Goal: Task Accomplishment & Management: Complete application form

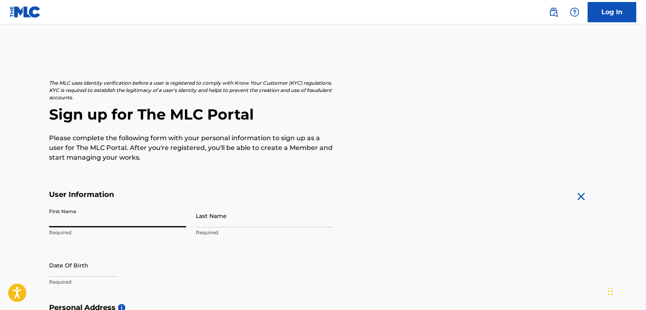
click at [83, 218] on input "First Name" at bounding box center [117, 215] width 137 height 23
type input "[PERSON_NAME]"
type input "[STREET_ADDRESS]"
type input "Milaca"
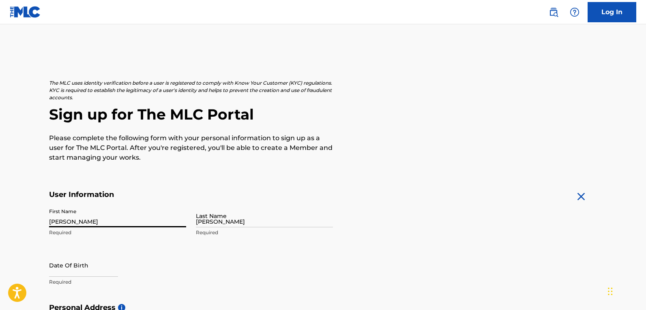
type input "[GEOGRAPHIC_DATA]"
type input "MN"
type input "56353"
type input "612"
type input "2210116"
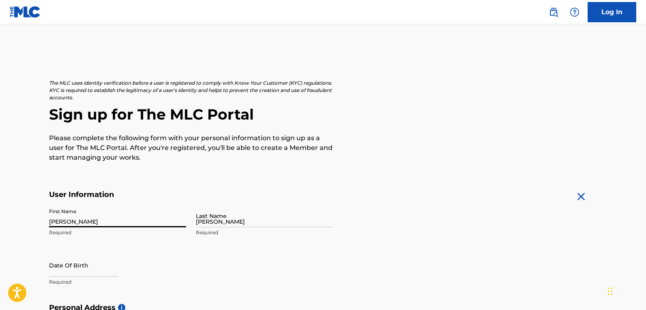
type input "haedtbros@hotmail.com"
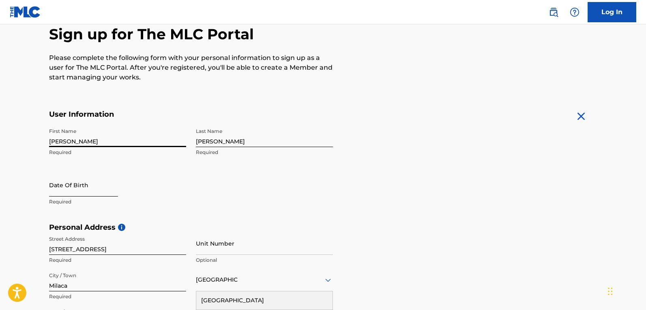
select select "8"
select select "2025"
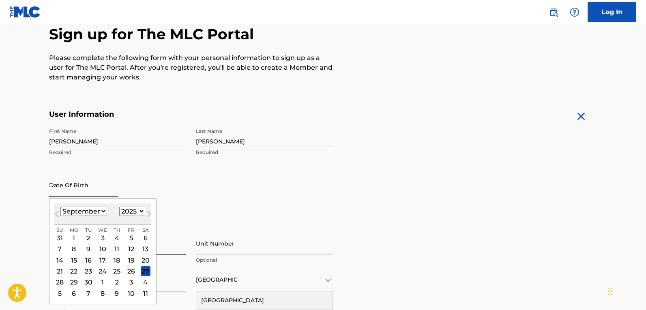
click at [85, 191] on input "text" at bounding box center [83, 185] width 69 height 23
click at [104, 213] on select "January February March April May June July August September October November De…" at bounding box center [83, 211] width 47 height 9
select select "0"
click at [60, 207] on select "January February March April May June July August September October November De…" at bounding box center [83, 211] width 47 height 9
click at [142, 248] on div "11" at bounding box center [146, 250] width 10 height 10
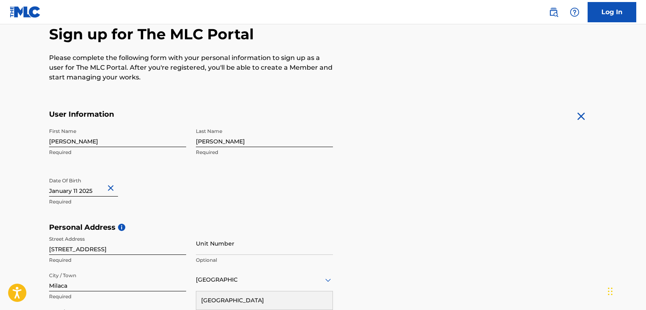
click at [91, 191] on input "text" at bounding box center [83, 185] width 69 height 23
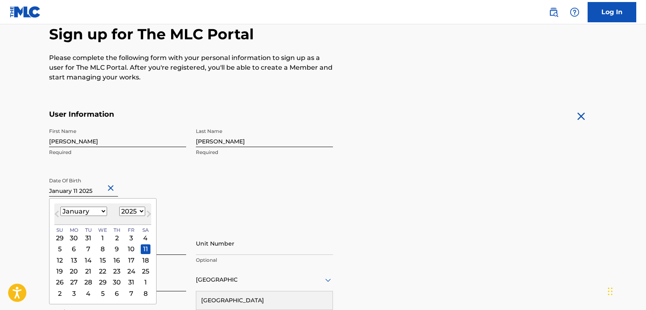
click at [140, 213] on select "1899 1900 1901 1902 1903 1904 1905 1906 1907 1908 1909 1910 1911 1912 1913 1914…" at bounding box center [132, 211] width 26 height 9
select select "1978"
click at [119, 207] on select "1899 1900 1901 1902 1903 1904 1905 1906 1907 1908 1909 1910 1911 1912 1913 1914…" at bounding box center [132, 211] width 26 height 9
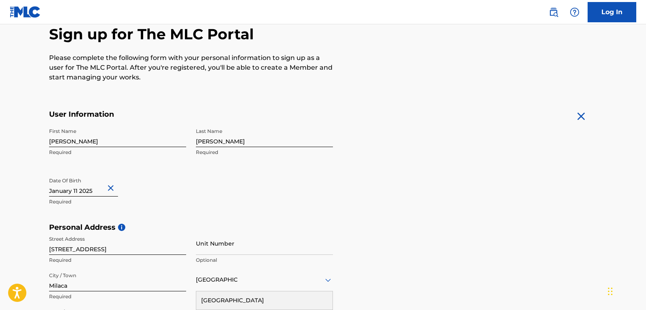
click at [245, 191] on div "First Name Tony Required Last Name Haedt Required Date Of Birth Required" at bounding box center [191, 173] width 284 height 99
click at [96, 193] on input "text" at bounding box center [83, 185] width 69 height 23
select select "2025"
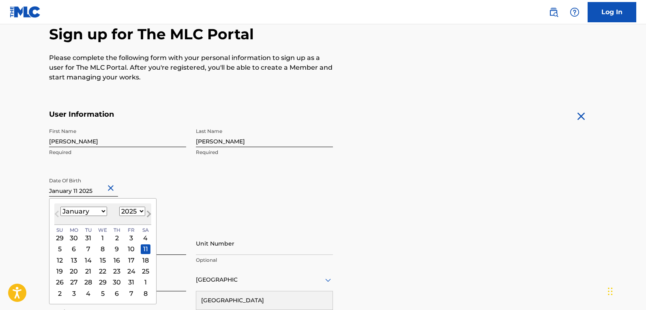
click at [142, 212] on button "Next Month" at bounding box center [148, 215] width 13 height 13
select select "1"
click at [139, 212] on select "1899 1900 1901 1902 1903 1904 1905 1906 1907 1908 1909 1910 1911 1912 1913 1914…" at bounding box center [132, 211] width 26 height 9
select select "1978"
click at [119, 207] on select "1899 1900 1901 1902 1903 1904 1905 1906 1907 1908 1909 1910 1911 1912 1913 1914…" at bounding box center [132, 211] width 26 height 9
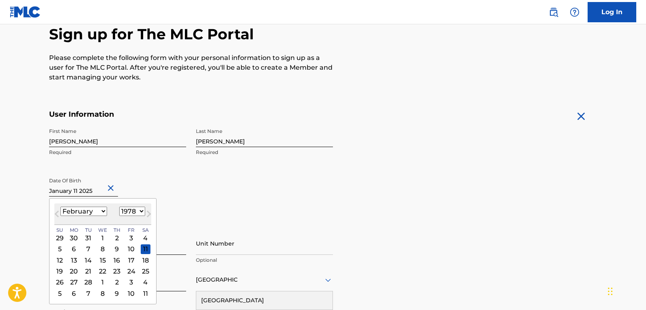
click at [101, 212] on select "January February March April May June July August September October November De…" at bounding box center [83, 211] width 47 height 9
select select "0"
click at [60, 207] on select "January February March April May June July August September October November De…" at bounding box center [83, 211] width 47 height 9
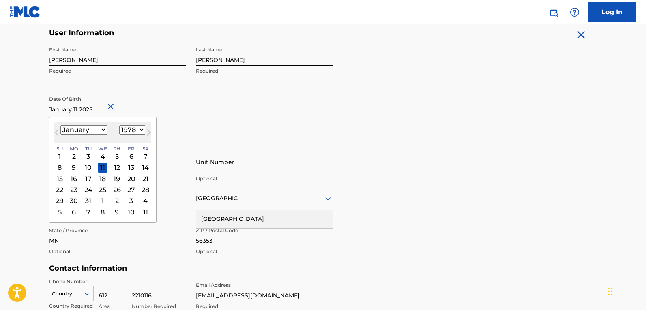
scroll to position [243, 0]
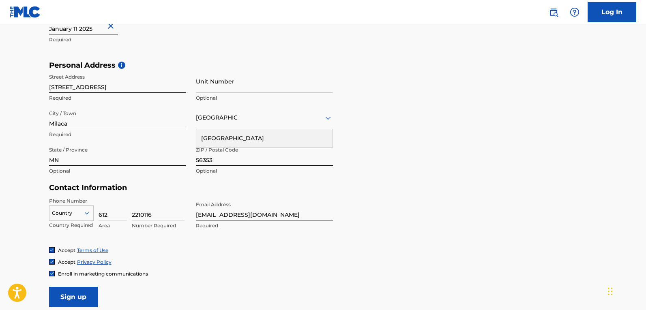
click at [399, 174] on div "Personal Address i Street Address 13778 208th Street Required Unit Number Optio…" at bounding box center [323, 122] width 548 height 123
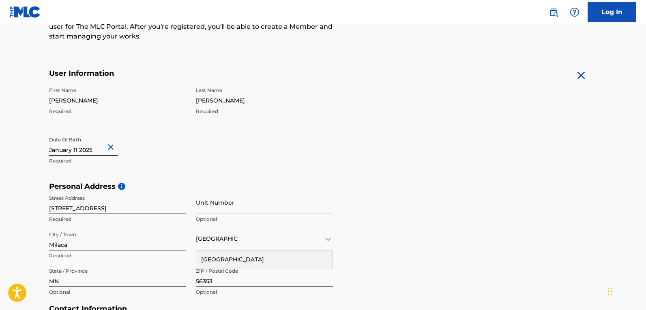
scroll to position [121, 0]
click at [115, 149] on button "Close" at bounding box center [112, 147] width 12 height 25
click at [95, 151] on input "text" at bounding box center [83, 144] width 69 height 23
select select "8"
select select "2025"
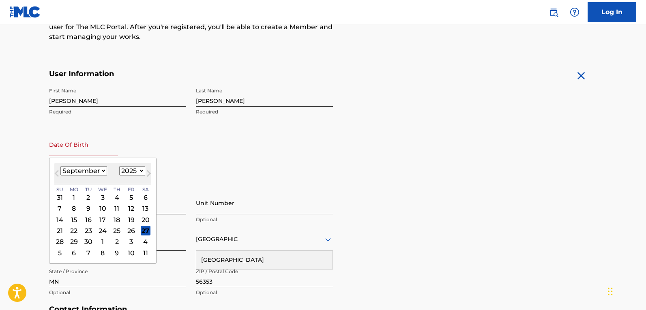
click at [104, 170] on select "January February March April May June July August September October November De…" at bounding box center [83, 170] width 47 height 9
select select "0"
click at [60, 166] on select "January February March April May June July August September October November De…" at bounding box center [83, 170] width 47 height 9
click at [137, 172] on select "1899 1900 1901 1902 1903 1904 1905 1906 1907 1908 1909 1910 1911 1912 1913 1914…" at bounding box center [132, 170] width 26 height 9
select select "1978"
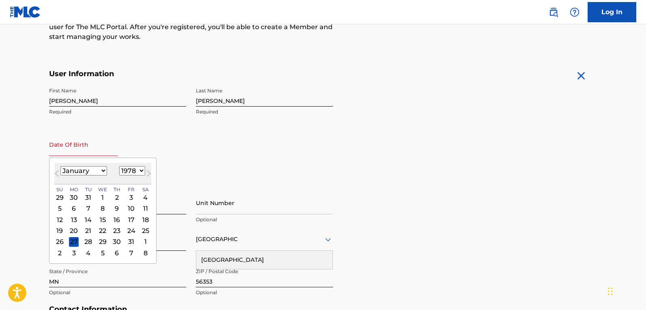
click at [119, 166] on select "1899 1900 1901 1902 1903 1904 1905 1906 1907 1908 1909 1910 1911 1912 1913 1914…" at bounding box center [132, 170] width 26 height 9
click at [103, 207] on div "11" at bounding box center [103, 209] width 10 height 10
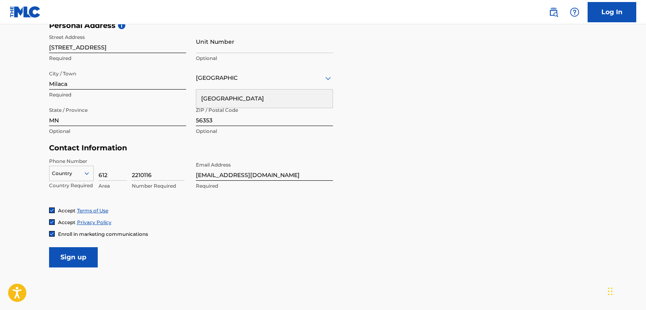
scroll to position [283, 0]
click at [271, 178] on input "haedtbros@hotmail.com" at bounding box center [264, 168] width 137 height 23
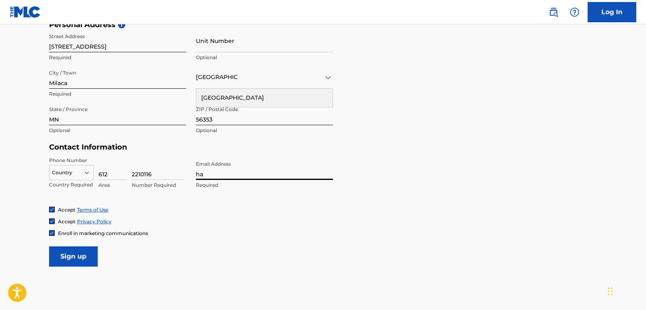
type input "h"
type input "[EMAIL_ADDRESS][DOMAIN_NAME]"
click at [53, 232] on img at bounding box center [51, 233] width 5 height 5
click at [91, 253] on input "Sign up" at bounding box center [73, 257] width 49 height 20
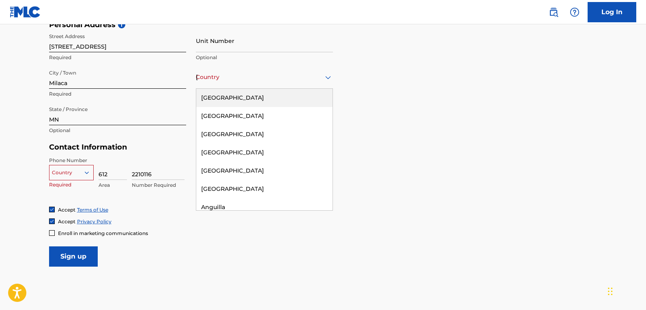
click at [327, 81] on icon at bounding box center [328, 78] width 10 height 10
click at [255, 94] on div "[GEOGRAPHIC_DATA]" at bounding box center [264, 98] width 136 height 18
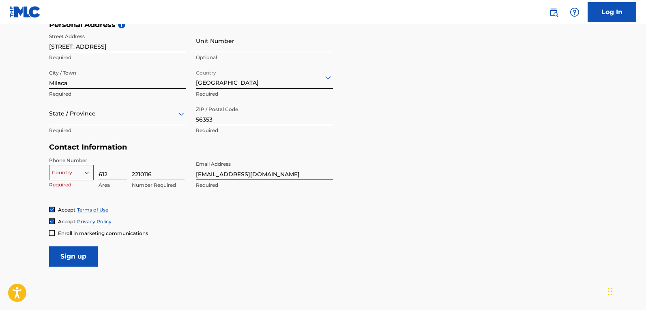
click at [86, 173] on icon at bounding box center [86, 173] width 4 height 2
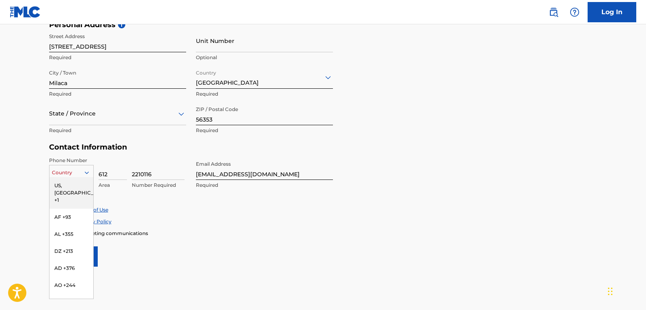
click at [67, 187] on div "US, [GEOGRAPHIC_DATA] +1" at bounding box center [71, 193] width 44 height 32
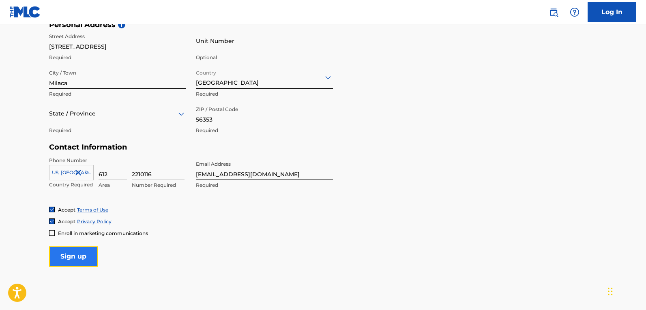
click at [86, 258] on input "Sign up" at bounding box center [73, 257] width 49 height 20
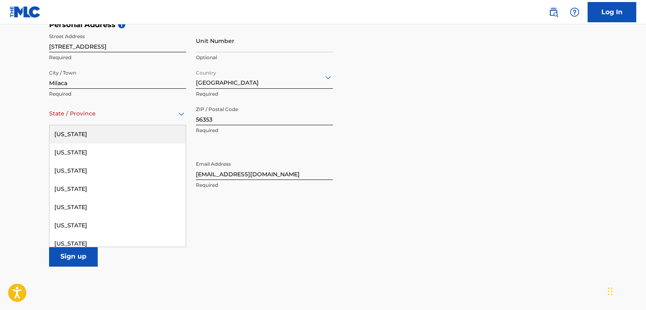
click at [178, 117] on icon at bounding box center [181, 114] width 10 height 10
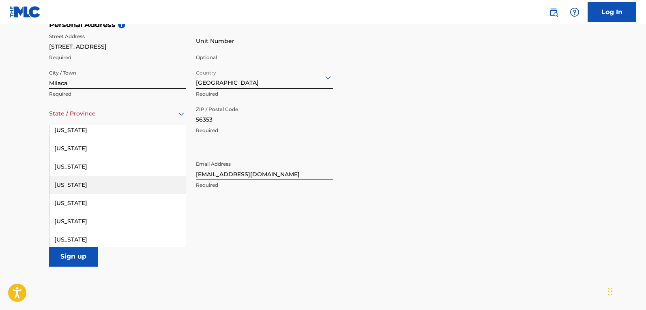
click at [86, 186] on div "[US_STATE]" at bounding box center [117, 185] width 136 height 18
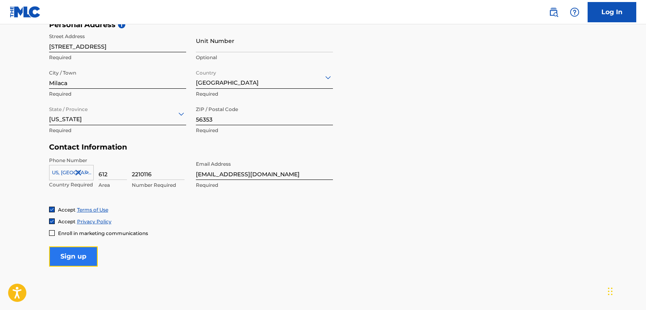
click at [85, 258] on input "Sign up" at bounding box center [73, 257] width 49 height 20
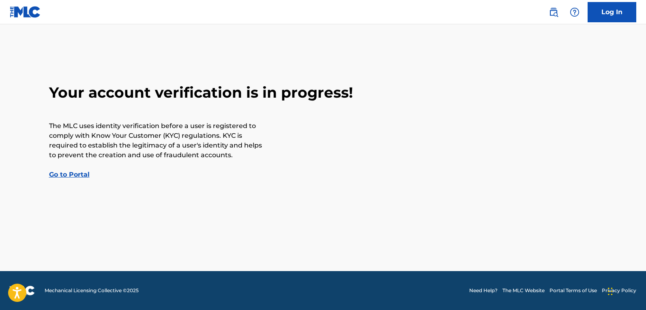
click at [75, 176] on link "Go to Portal" at bounding box center [69, 175] width 41 height 8
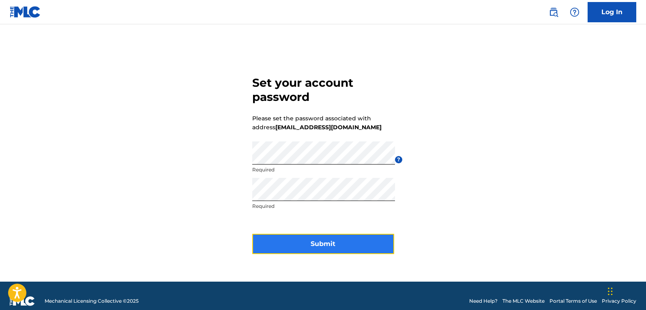
click at [367, 238] on button "Submit" at bounding box center [323, 244] width 142 height 20
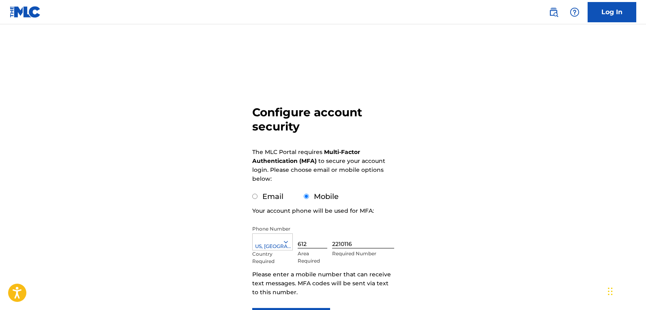
scroll to position [80, 0]
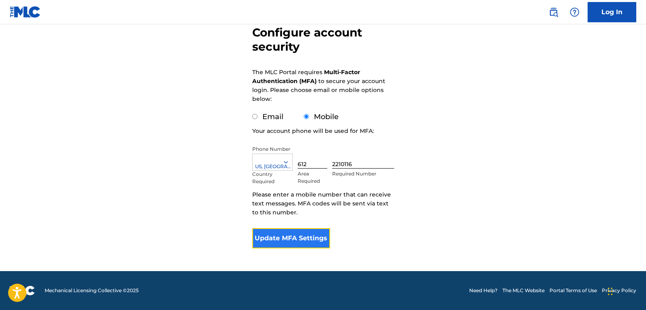
click at [312, 238] on button "Update MFA Settings" at bounding box center [291, 238] width 78 height 20
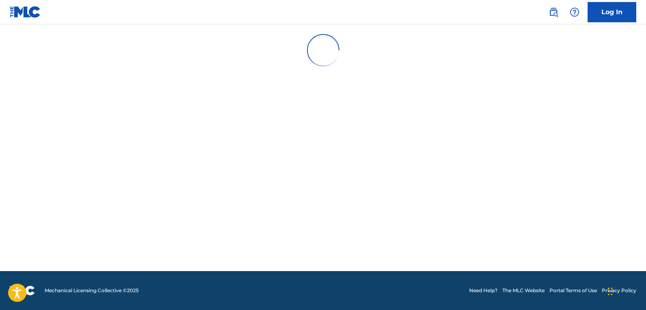
scroll to position [0, 0]
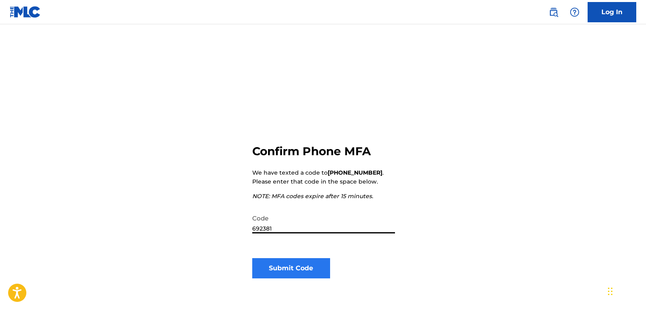
type input "692381"
click at [280, 266] on button "Submit Code" at bounding box center [291, 268] width 78 height 20
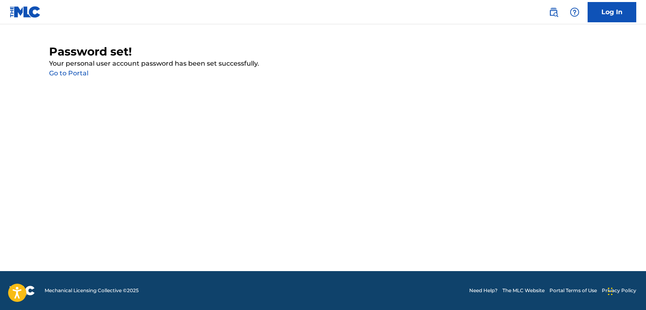
click at [444, 155] on main "Password set! Your personal user account password has been set successfully. Go…" at bounding box center [323, 147] width 646 height 247
click at [83, 74] on link "Go to Portal" at bounding box center [68, 73] width 39 height 8
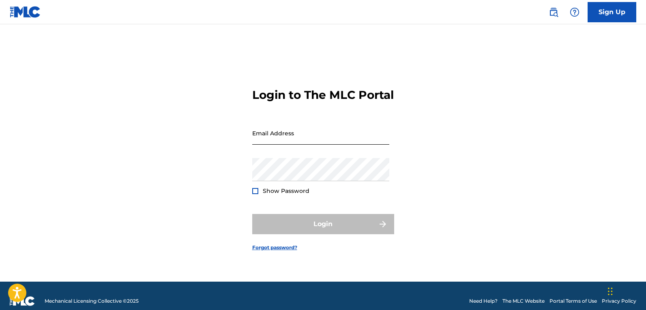
click at [326, 137] on input "Email Address" at bounding box center [320, 133] width 137 height 23
type input "[EMAIL_ADDRESS][DOMAIN_NAME]"
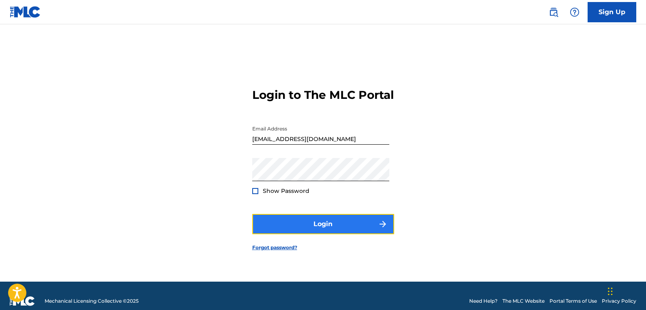
click at [296, 232] on button "Login" at bounding box center [323, 224] width 142 height 20
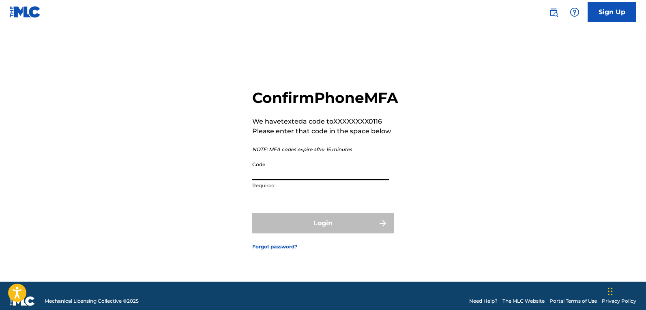
click at [294, 180] on input "Code" at bounding box center [320, 168] width 137 height 23
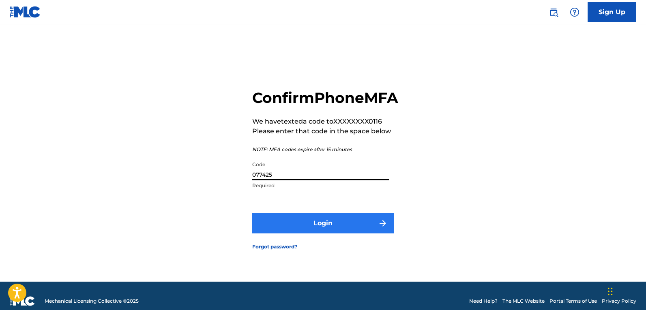
type input "077425"
click at [306, 224] on button "Login" at bounding box center [323, 223] width 142 height 20
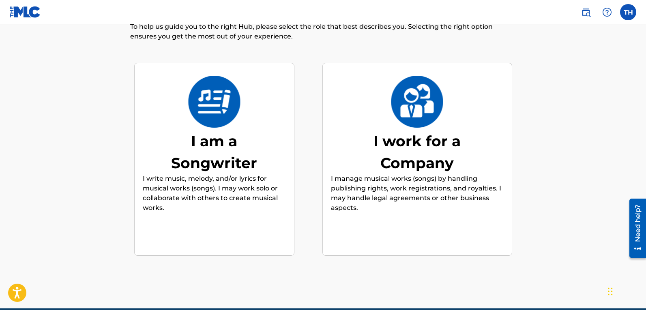
scroll to position [37, 0]
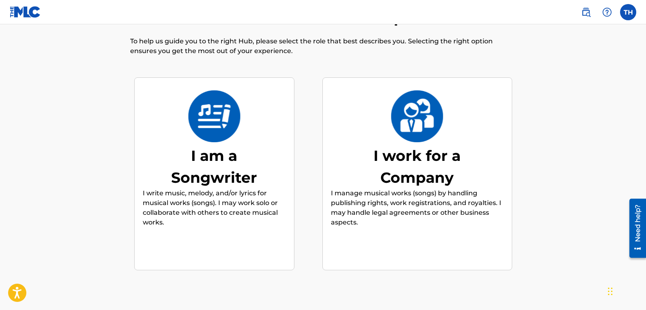
click at [243, 168] on div "I am a Songwriter" at bounding box center [214, 167] width 122 height 44
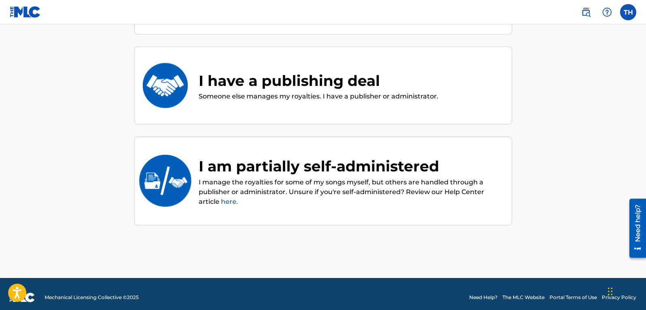
scroll to position [0, 0]
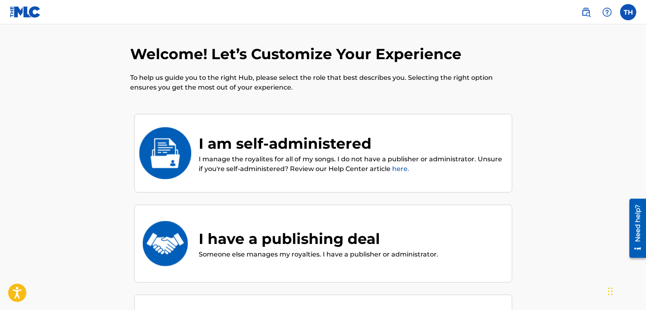
click at [254, 152] on div "I am self-administered" at bounding box center [351, 144] width 305 height 22
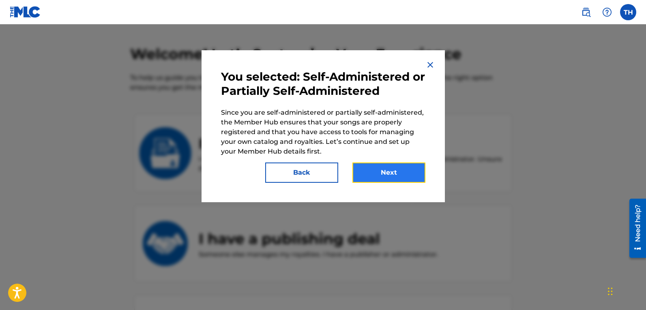
click at [372, 171] on button "Next" at bounding box center [388, 173] width 73 height 20
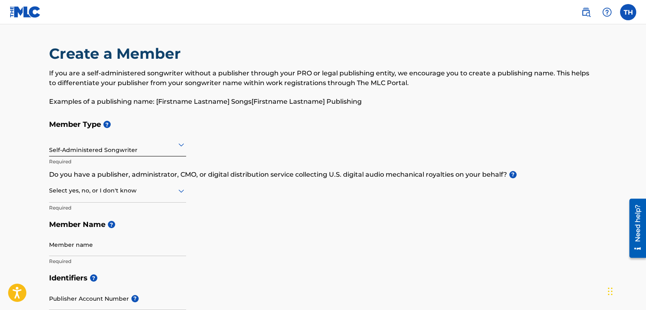
click at [70, 191] on div at bounding box center [117, 191] width 137 height 10
click at [63, 210] on div "Yes" at bounding box center [117, 212] width 136 height 18
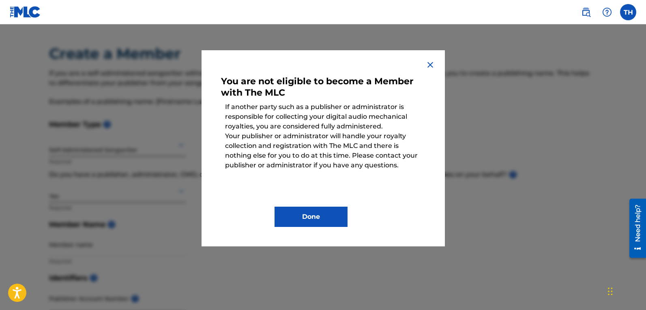
click at [430, 62] on img at bounding box center [430, 65] width 10 height 10
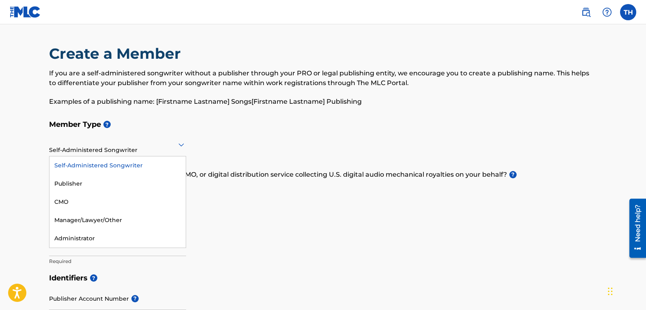
click at [178, 146] on icon at bounding box center [181, 145] width 10 height 10
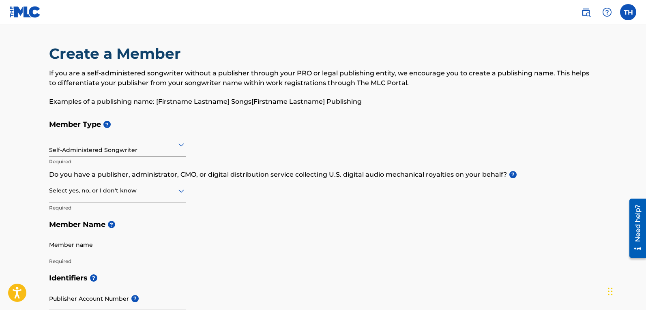
click at [178, 146] on icon at bounding box center [181, 145] width 10 height 10
click at [180, 194] on icon at bounding box center [181, 191] width 10 height 10
click at [86, 245] on div "I don't know" at bounding box center [117, 248] width 136 height 18
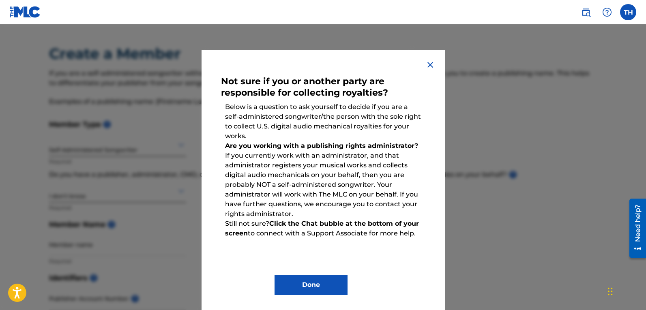
scroll to position [4, 0]
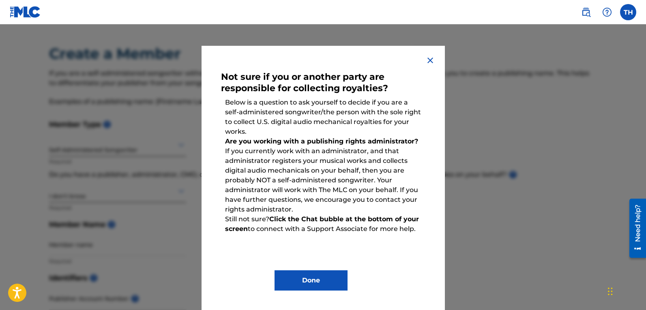
click at [427, 60] on img at bounding box center [430, 61] width 10 height 10
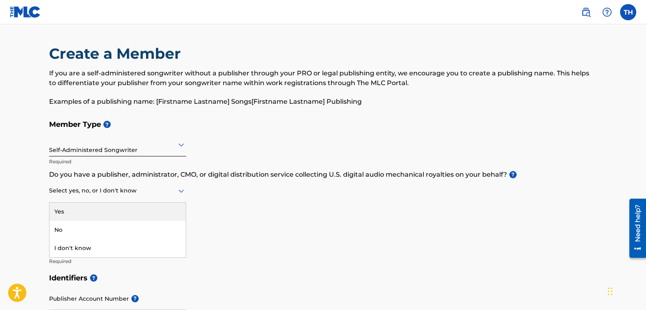
click at [180, 191] on icon at bounding box center [181, 191] width 6 height 3
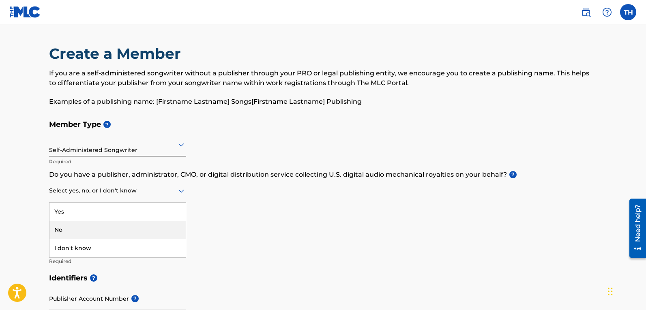
click at [66, 227] on div "No" at bounding box center [117, 230] width 136 height 18
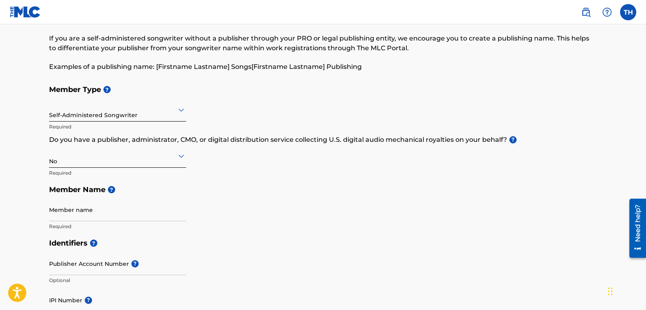
scroll to position [81, 0]
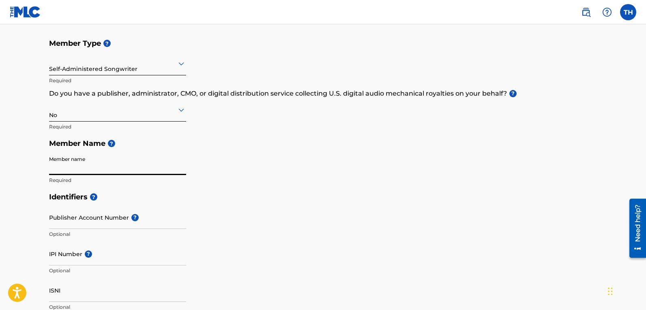
click at [92, 167] on input "Member name" at bounding box center [117, 163] width 137 height 23
click at [344, 221] on div "Identifiers ? Publisher Account Number ? Optional IPI Number ? Optional ISNI Op…" at bounding box center [323, 252] width 548 height 127
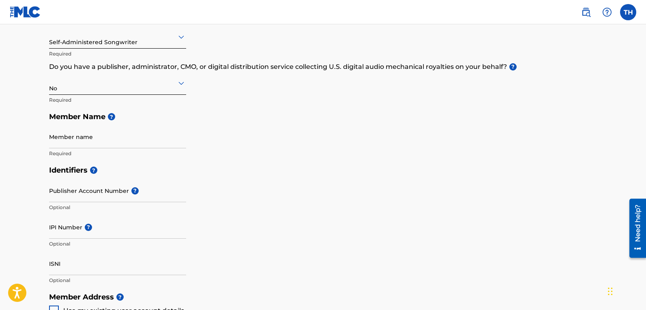
scroll to position [122, 0]
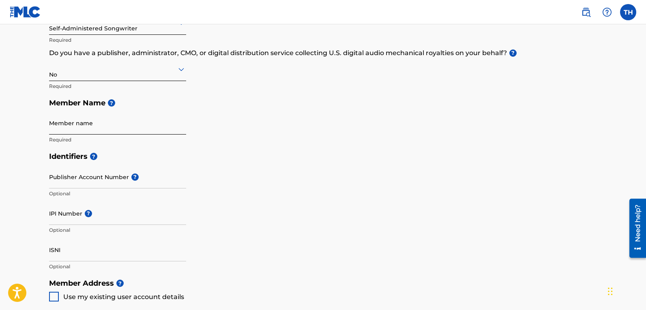
click at [83, 125] on input "Member name" at bounding box center [117, 123] width 137 height 23
type input "[PERSON_NAME]"
click at [206, 137] on div "Member Type ? Self-Administered Songwriter Required Do you have a publisher, ad…" at bounding box center [323, 71] width 548 height 154
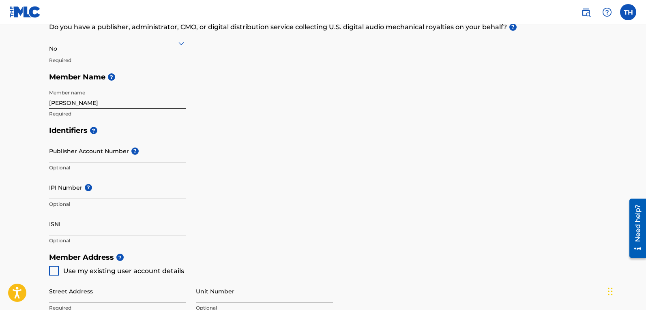
scroll to position [162, 0]
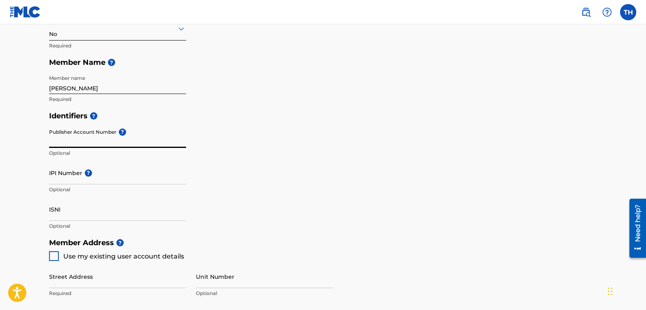
paste input "1218287157"
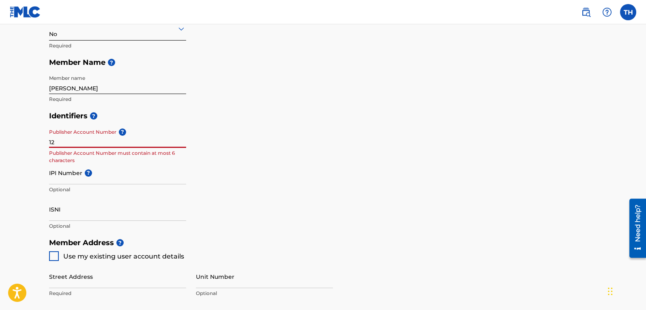
type input "1"
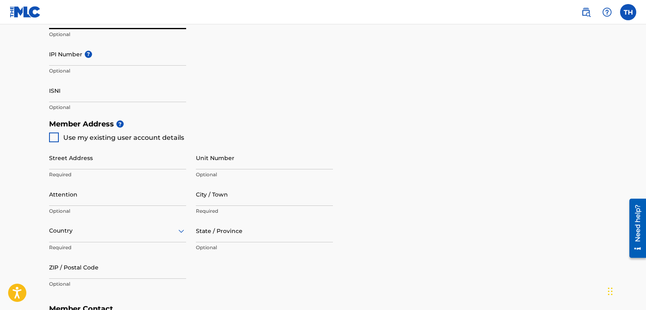
scroll to position [284, 0]
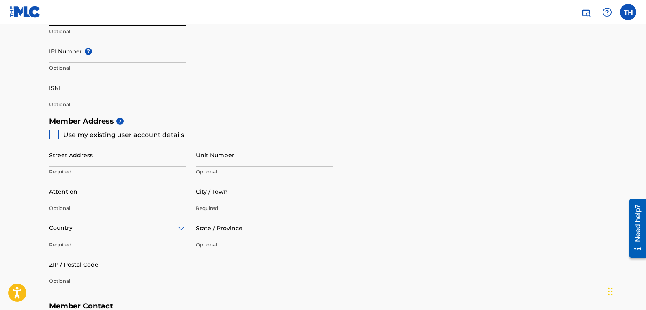
click at [49, 135] on div at bounding box center [54, 135] width 10 height 10
type input "[STREET_ADDRESS]"
type input "Milaca"
type input "56353"
type input "612"
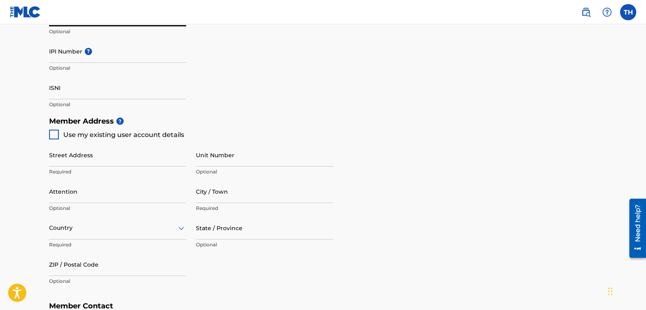
type input "2210116"
type input "[EMAIL_ADDRESS][DOMAIN_NAME]"
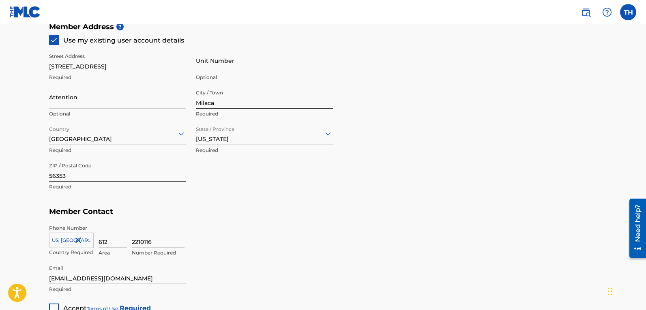
scroll to position [446, 0]
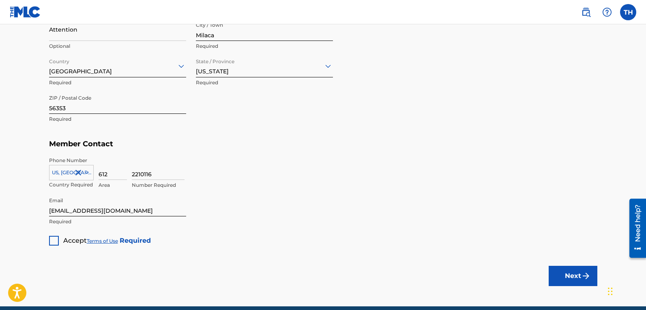
click at [53, 239] on div at bounding box center [54, 241] width 10 height 10
click at [563, 277] on button "Next" at bounding box center [573, 276] width 49 height 20
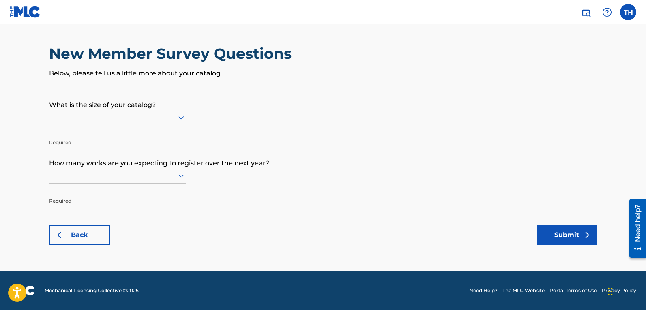
click at [179, 119] on icon at bounding box center [181, 118] width 10 height 10
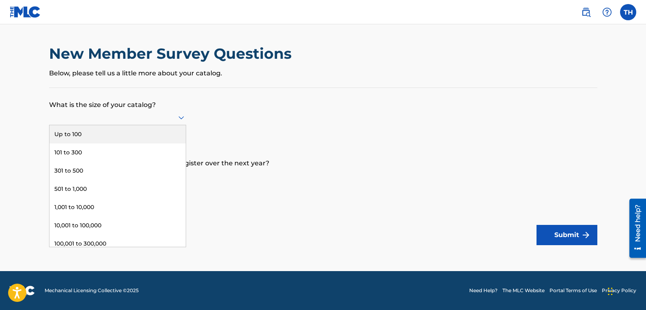
click at [96, 136] on div "Up to 100" at bounding box center [117, 134] width 136 height 18
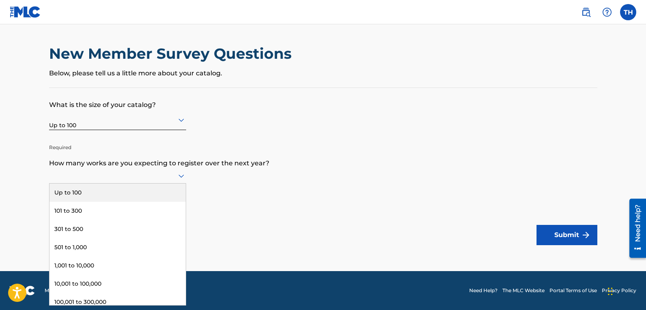
click at [179, 177] on icon at bounding box center [181, 176] width 10 height 10
click at [127, 194] on div "Up to 100" at bounding box center [117, 193] width 136 height 18
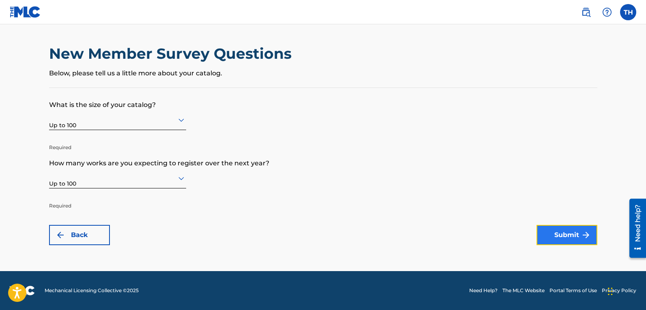
click at [548, 231] on button "Submit" at bounding box center [567, 235] width 61 height 20
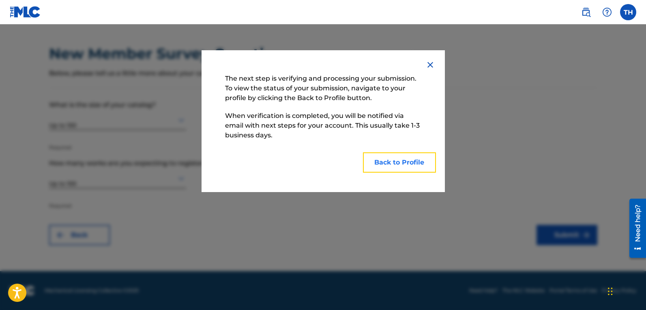
click at [432, 162] on button "Back to Profile" at bounding box center [399, 163] width 73 height 20
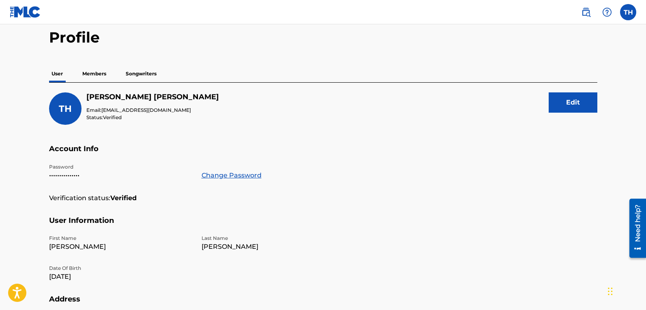
scroll to position [33, 0]
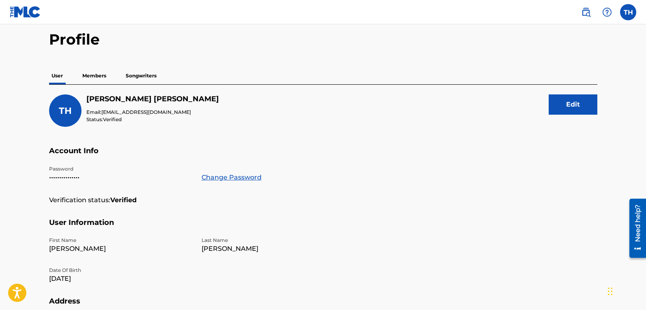
click at [95, 76] on p "Members" at bounding box center [94, 75] width 29 height 17
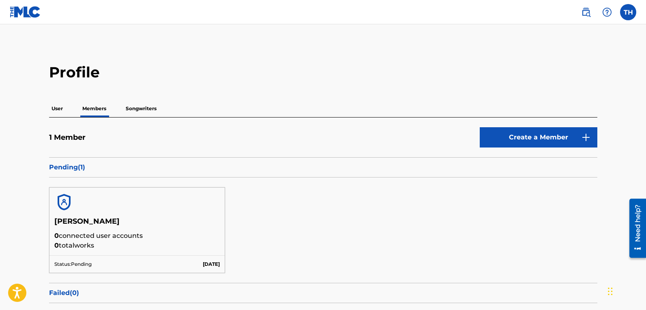
click at [145, 108] on p "Songwriters" at bounding box center [141, 108] width 36 height 17
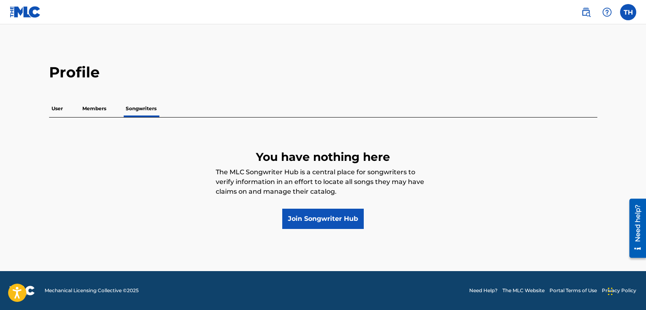
click at [60, 107] on p "User" at bounding box center [57, 108] width 16 height 17
